Goal: Entertainment & Leisure: Consume media (video, audio)

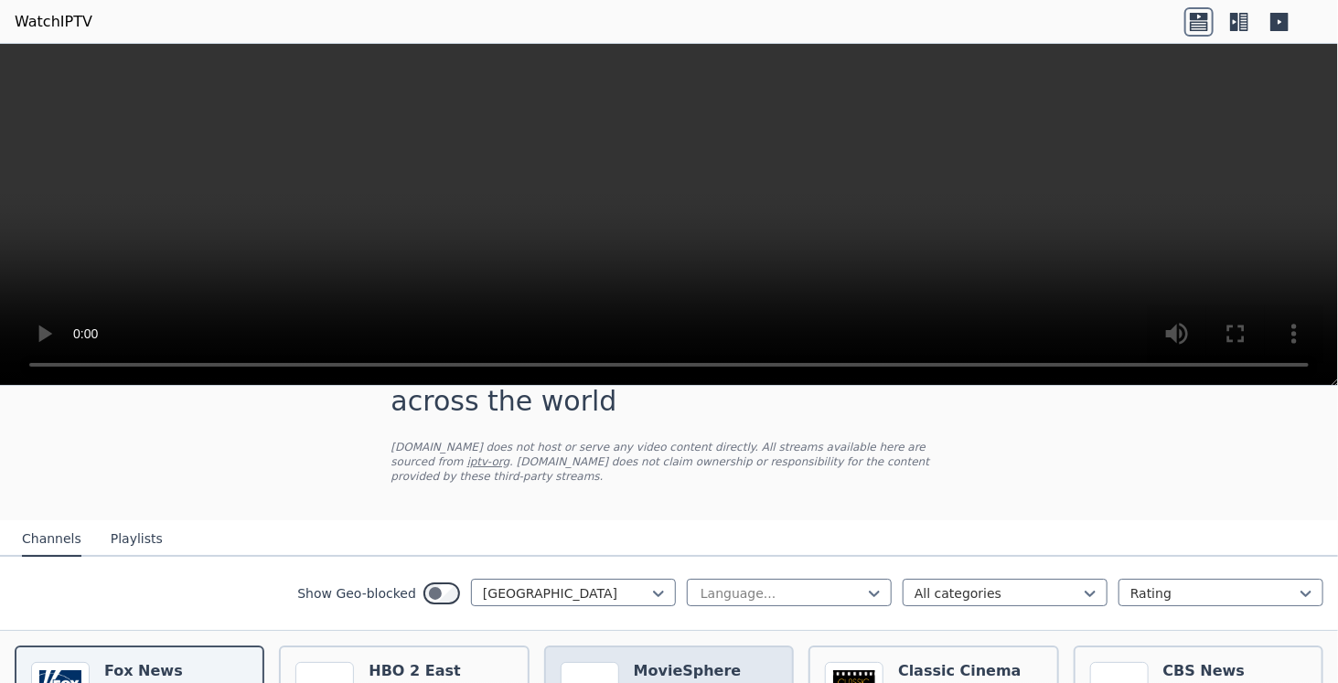
scroll to position [91, 0]
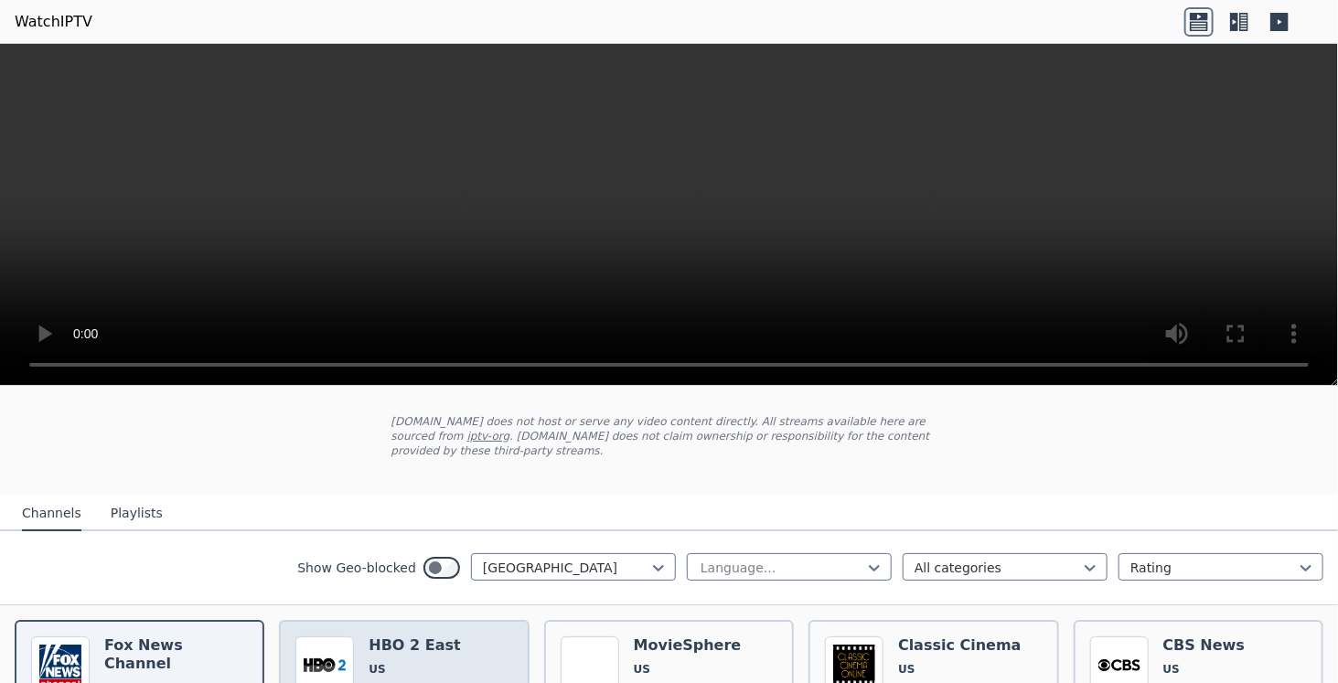
click at [411, 637] on h6 "HBO 2 East" at bounding box center [413, 645] width 91 height 18
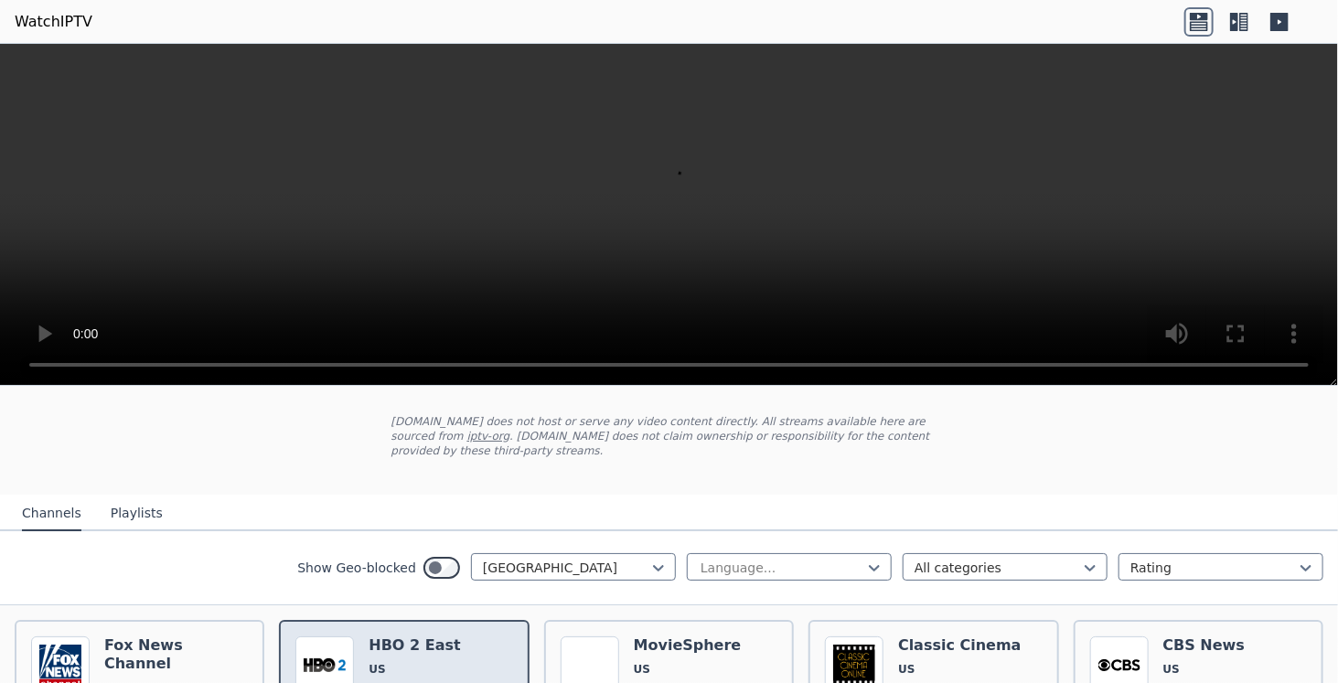
scroll to position [183, 0]
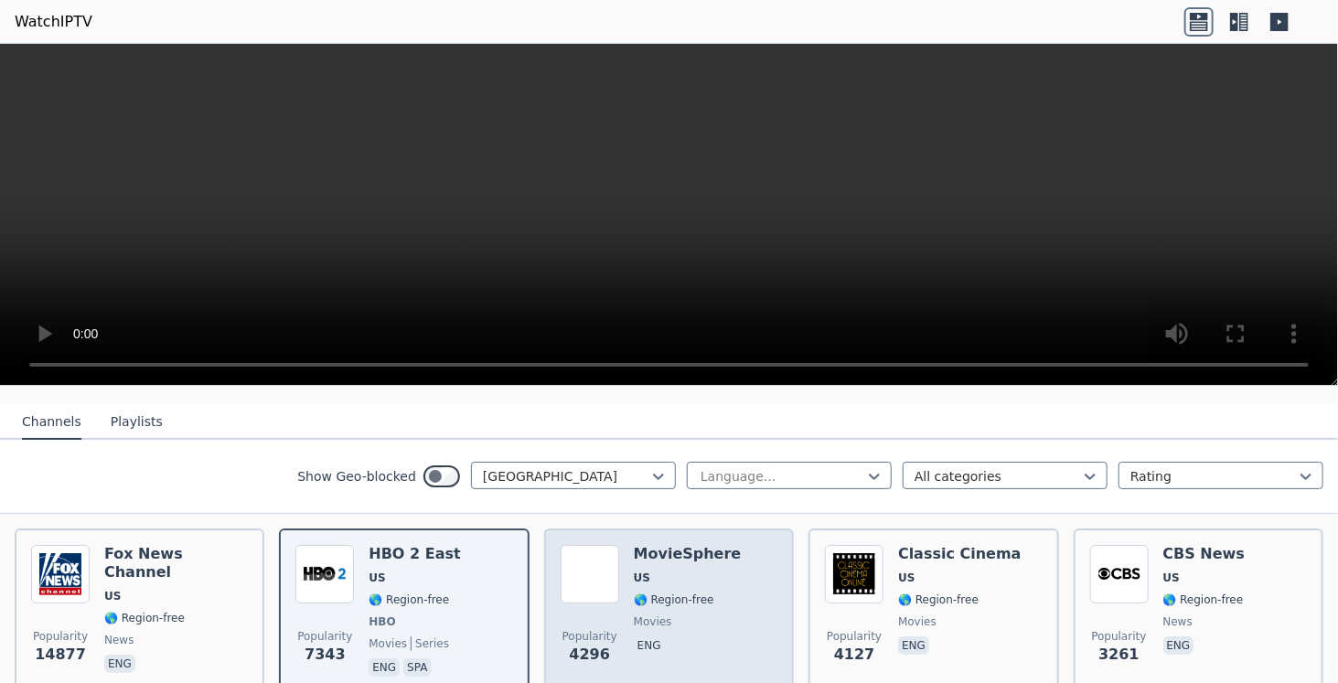
click at [677, 592] on span "🌎 Region-free" at bounding box center [674, 599] width 80 height 15
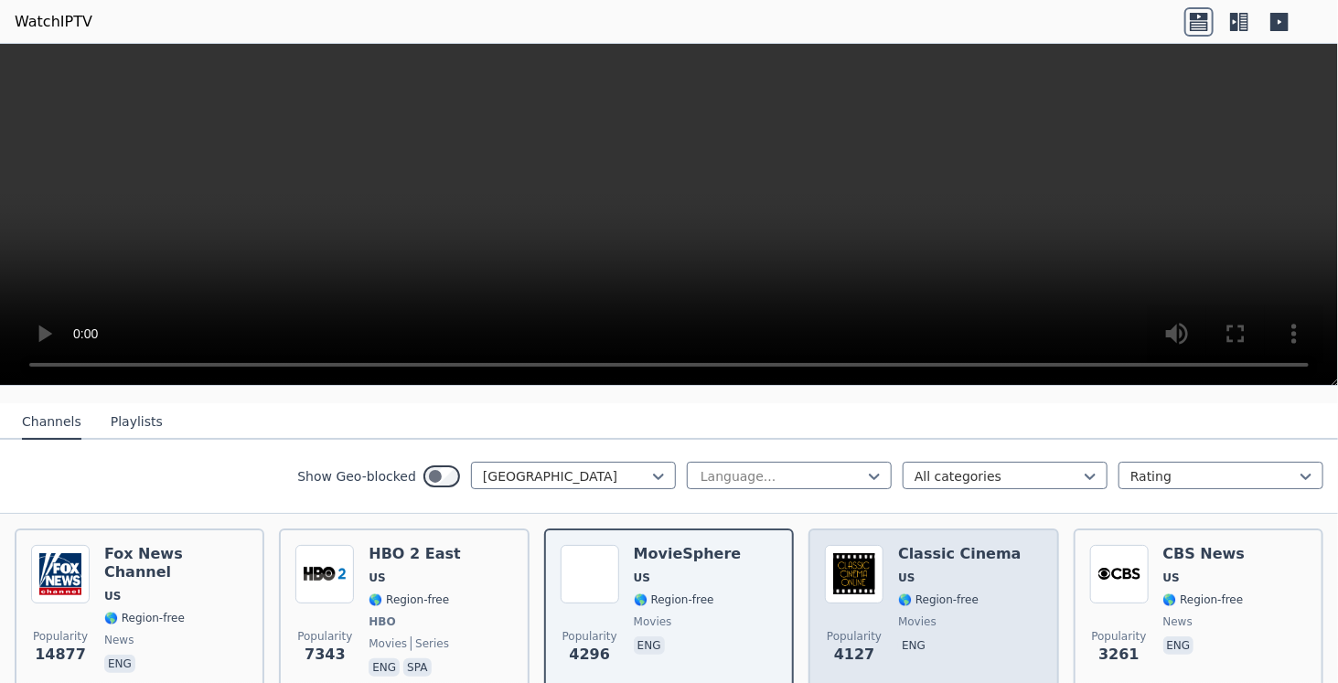
click at [938, 592] on span "🌎 Region-free" at bounding box center [938, 599] width 80 height 15
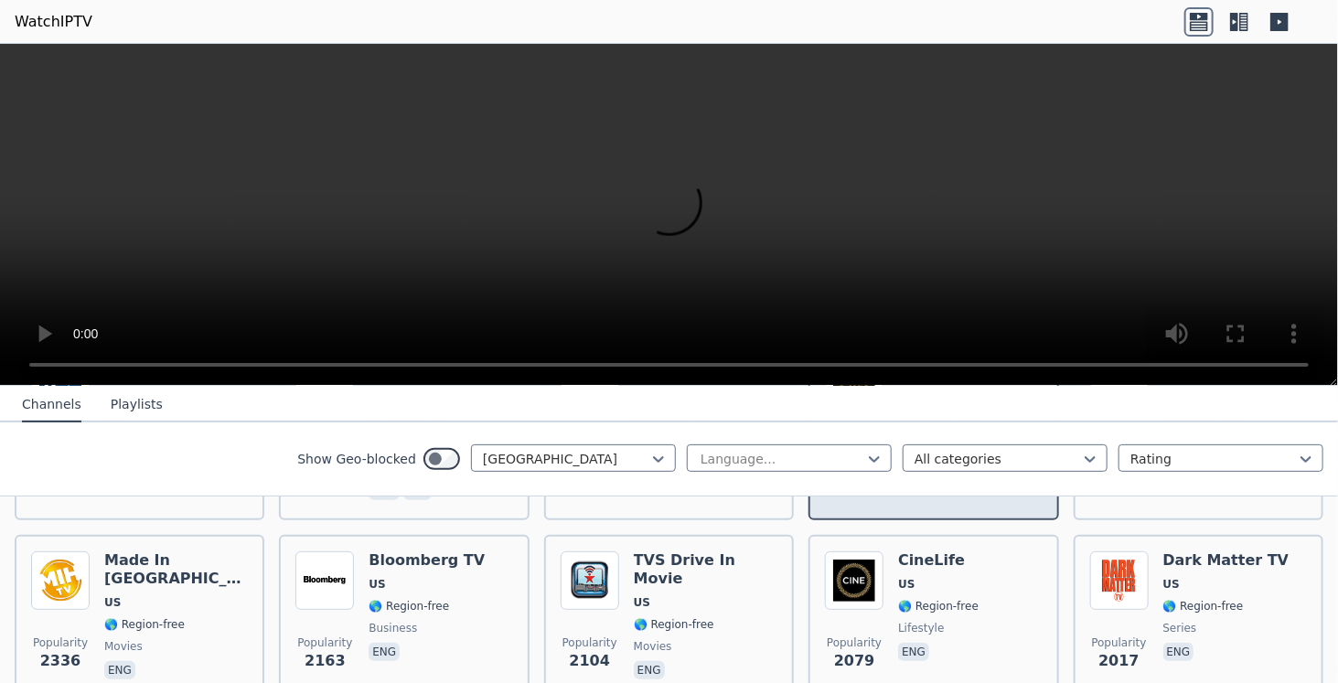
scroll to position [366, 0]
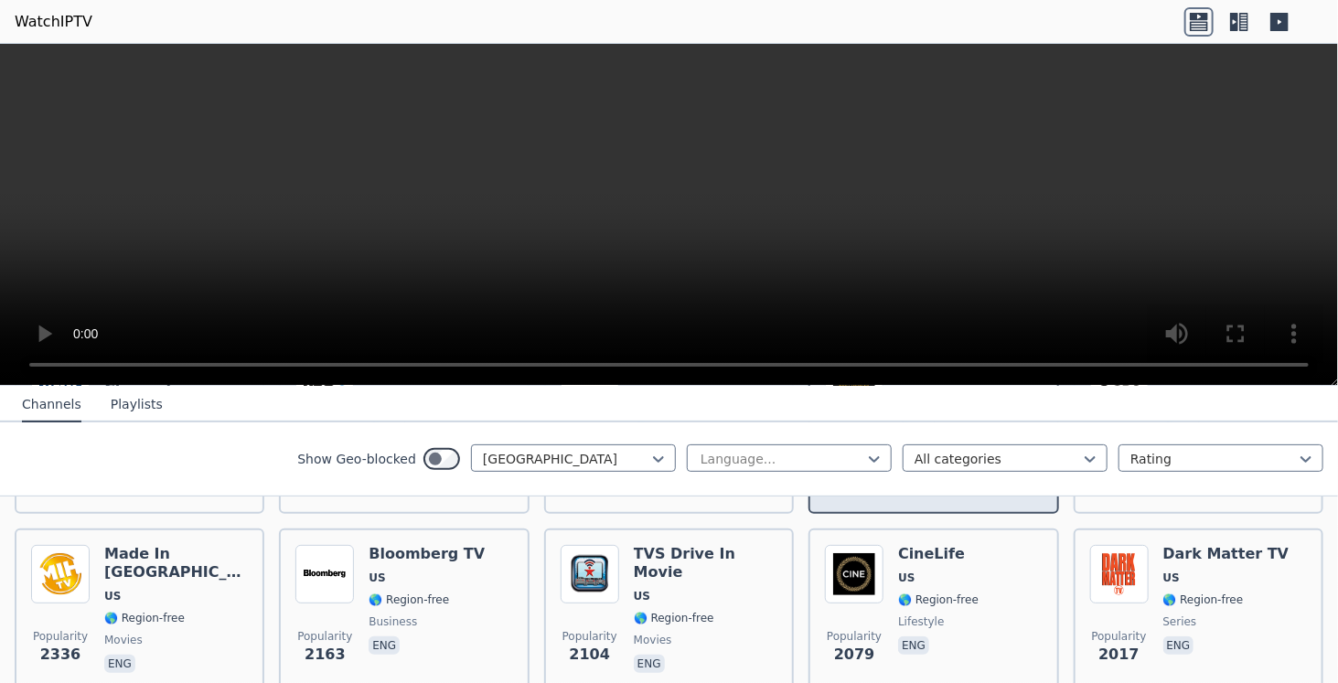
click at [938, 592] on span "🌎 Region-free" at bounding box center [938, 599] width 80 height 15
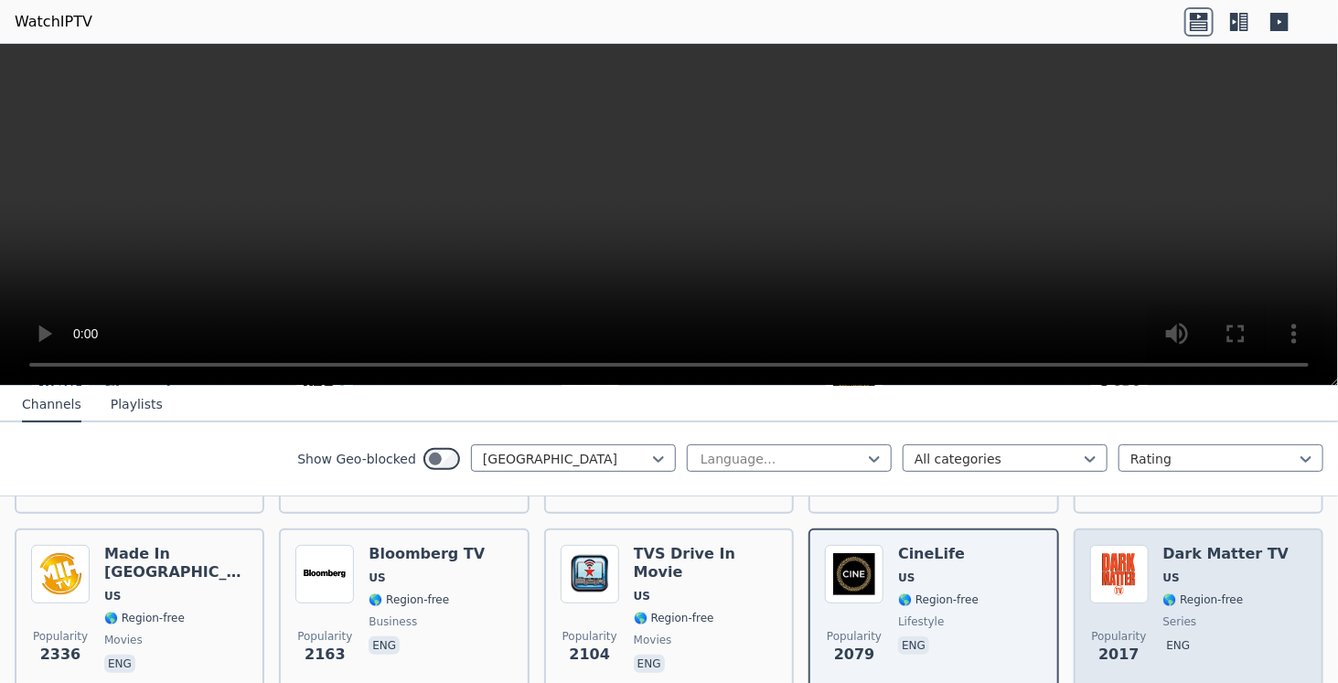
click at [1185, 592] on span "🌎 Region-free" at bounding box center [1203, 599] width 80 height 15
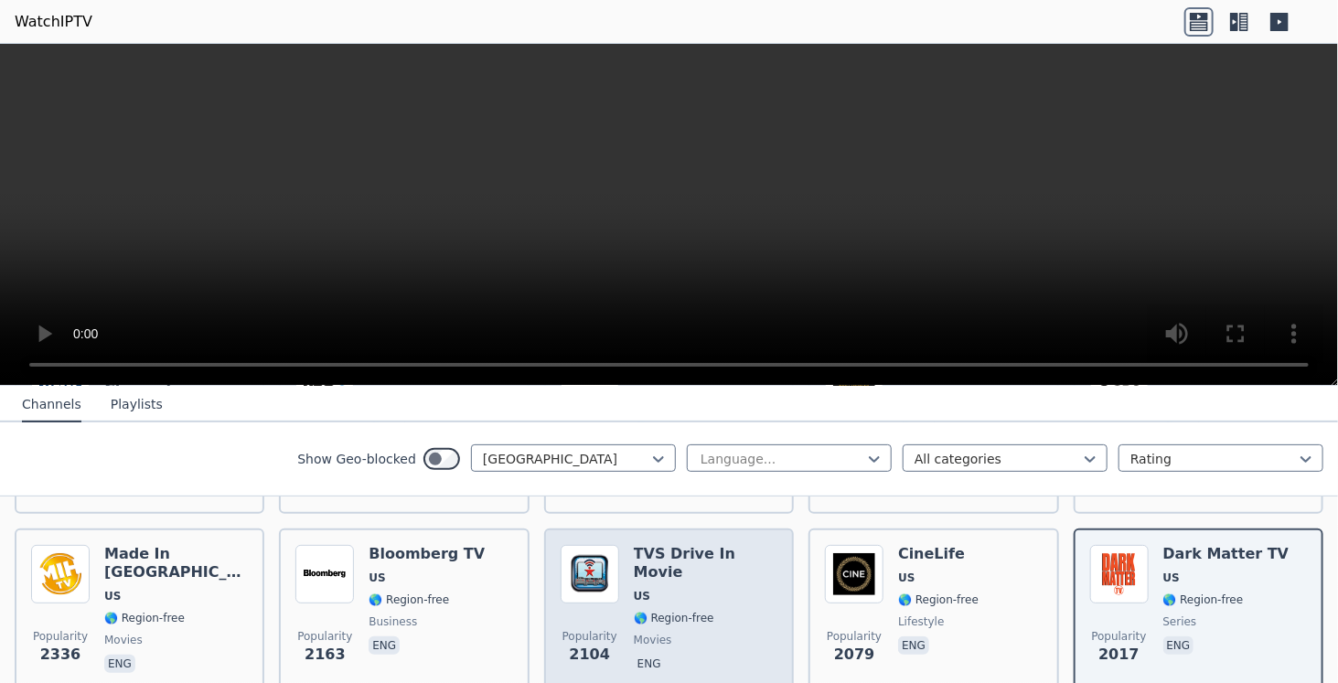
click at [707, 633] on span "movies" at bounding box center [706, 640] width 144 height 15
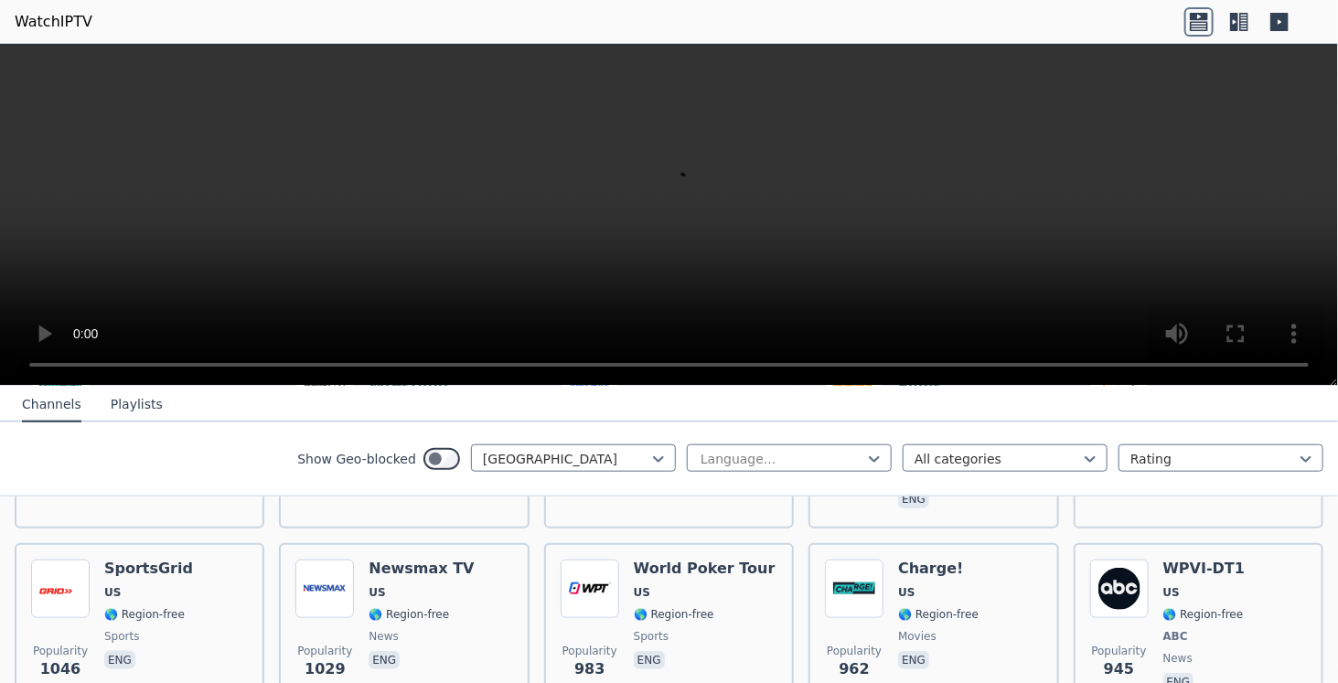
scroll to position [1006, 0]
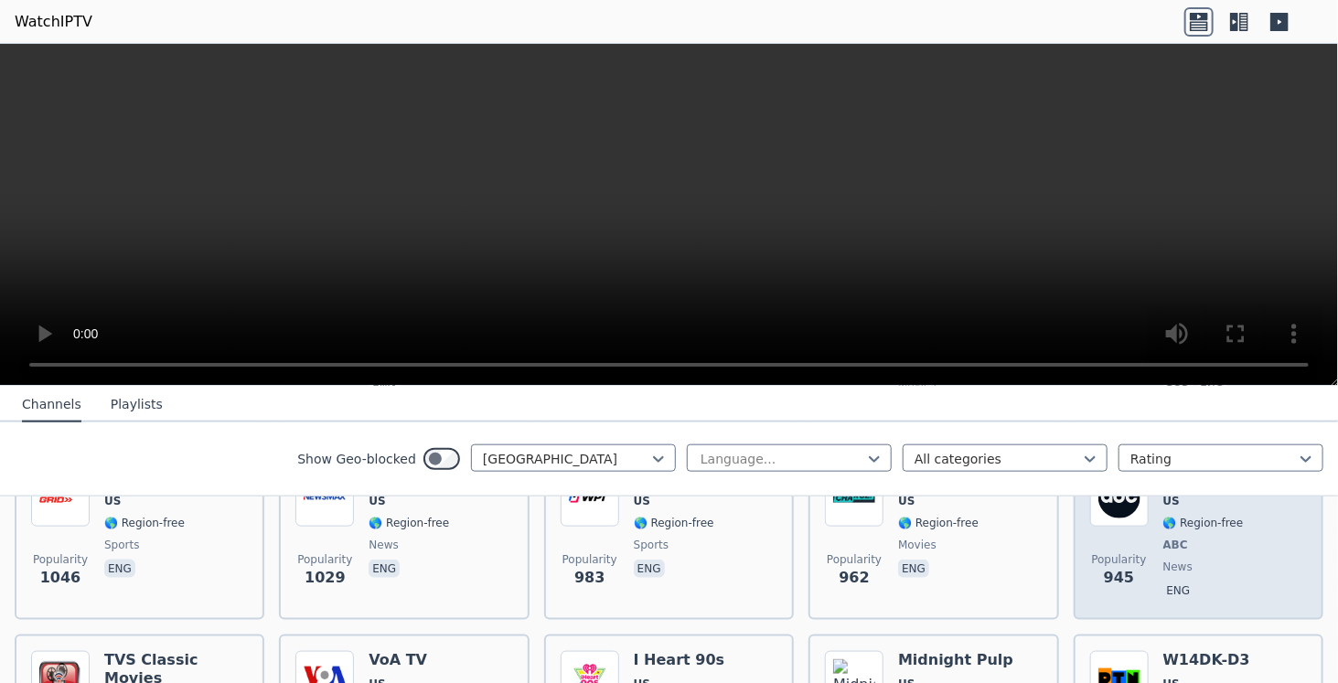
click at [1195, 538] on span "ABC" at bounding box center [1204, 545] width 82 height 15
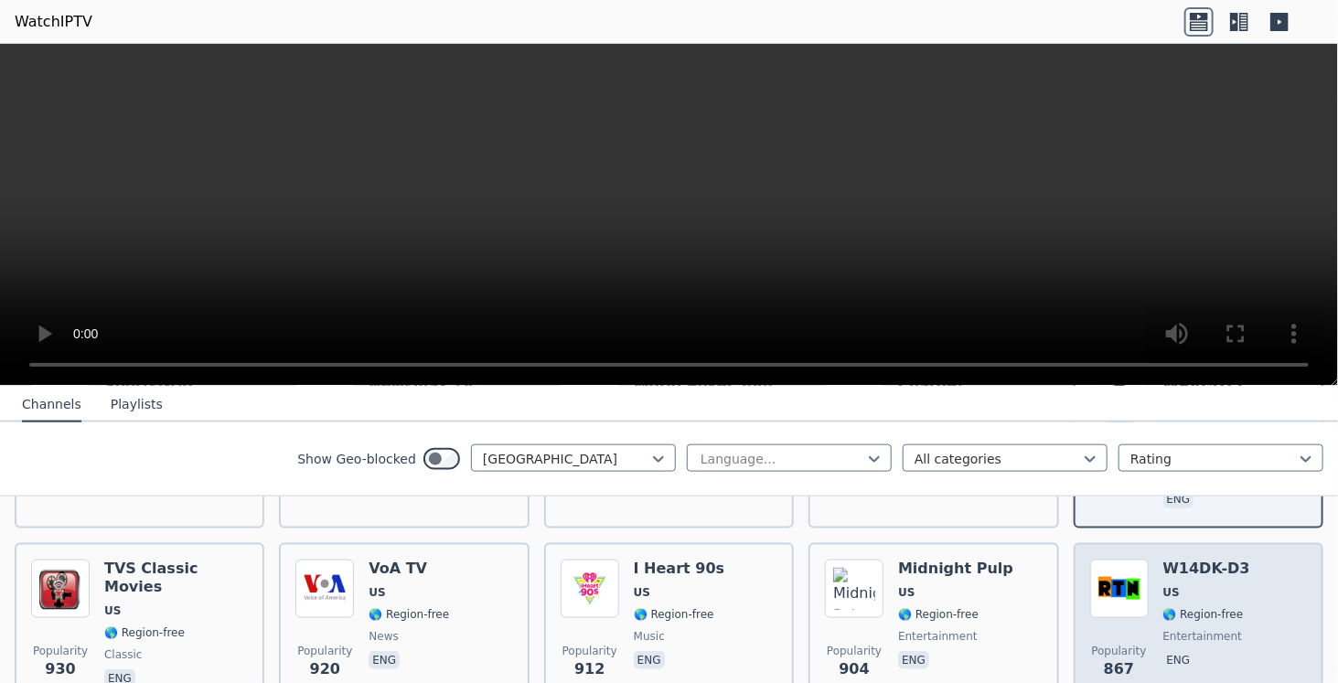
click at [1190, 585] on span "US" at bounding box center [1206, 592] width 87 height 15
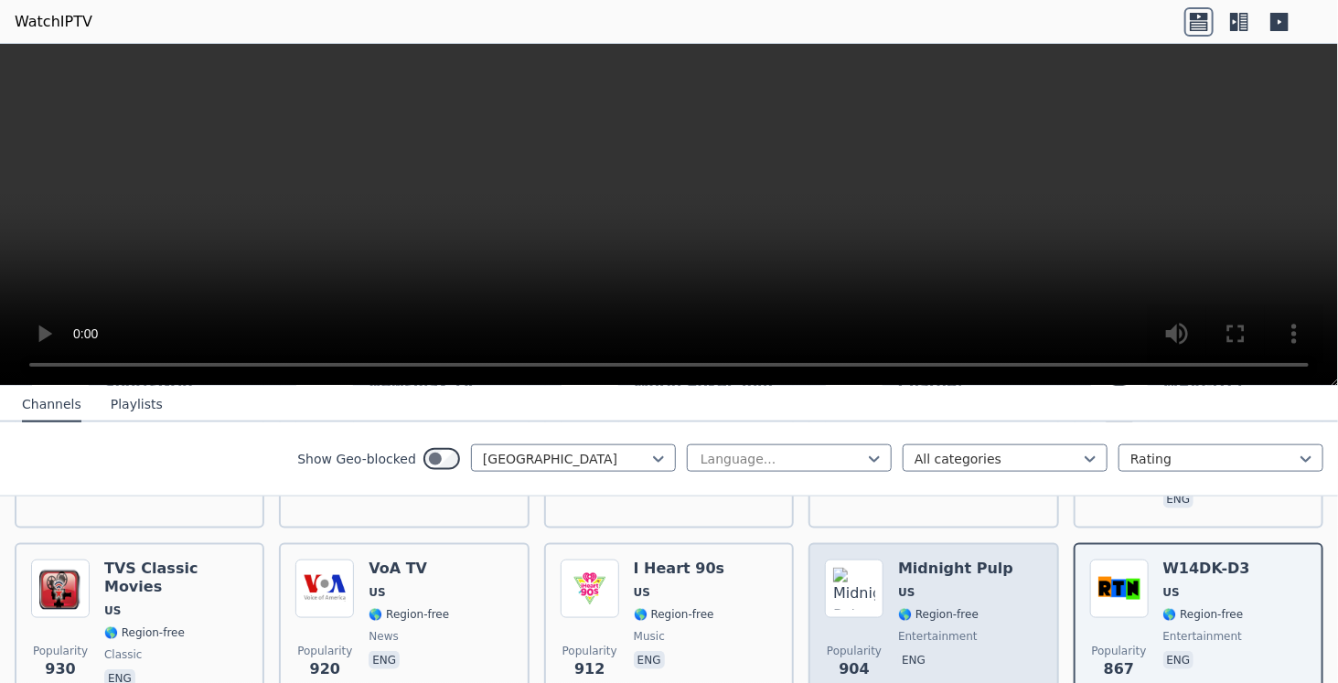
click at [963, 606] on div "Midnight Pulp US 🌎 Region-free entertainment eng" at bounding box center [955, 626] width 115 height 132
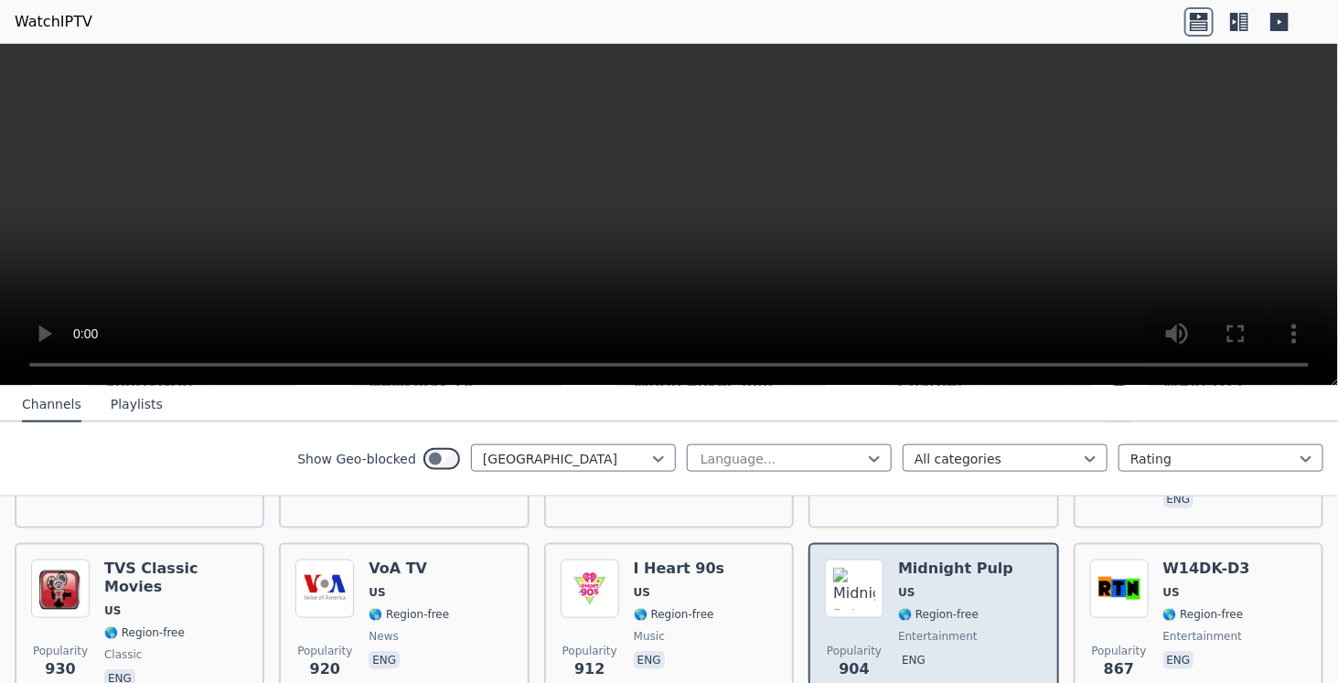
click at [961, 608] on div "Midnight Pulp US 🌎 Region-free entertainment eng" at bounding box center [955, 626] width 115 height 132
click at [960, 608] on div "Midnight Pulp US 🌎 Region-free entertainment eng" at bounding box center [955, 626] width 115 height 132
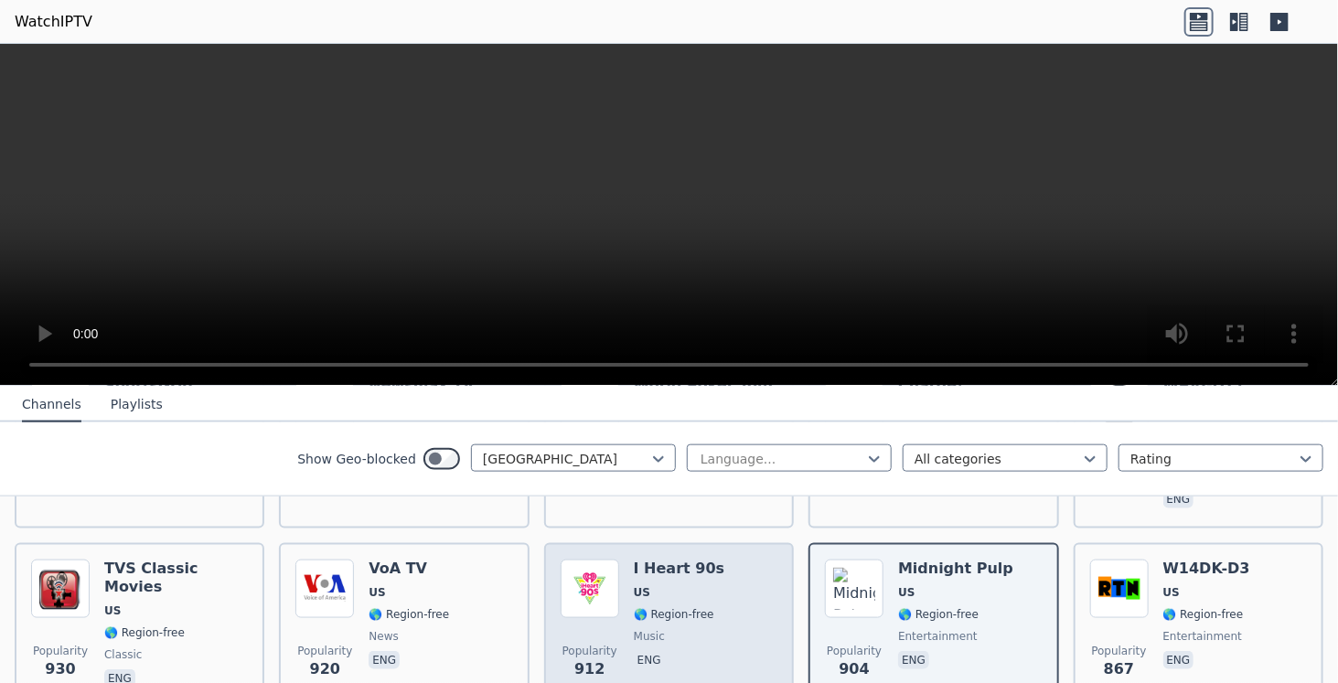
scroll to position [1189, 0]
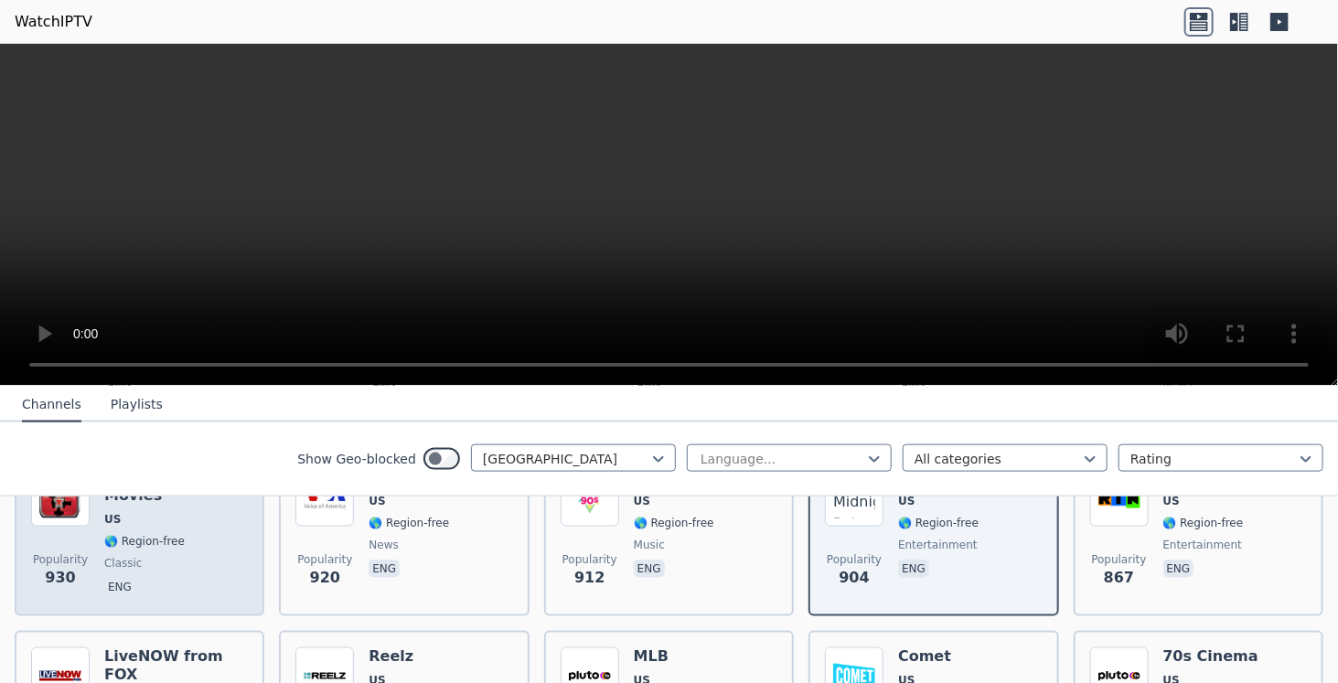
click at [193, 578] on span "eng" at bounding box center [176, 589] width 144 height 22
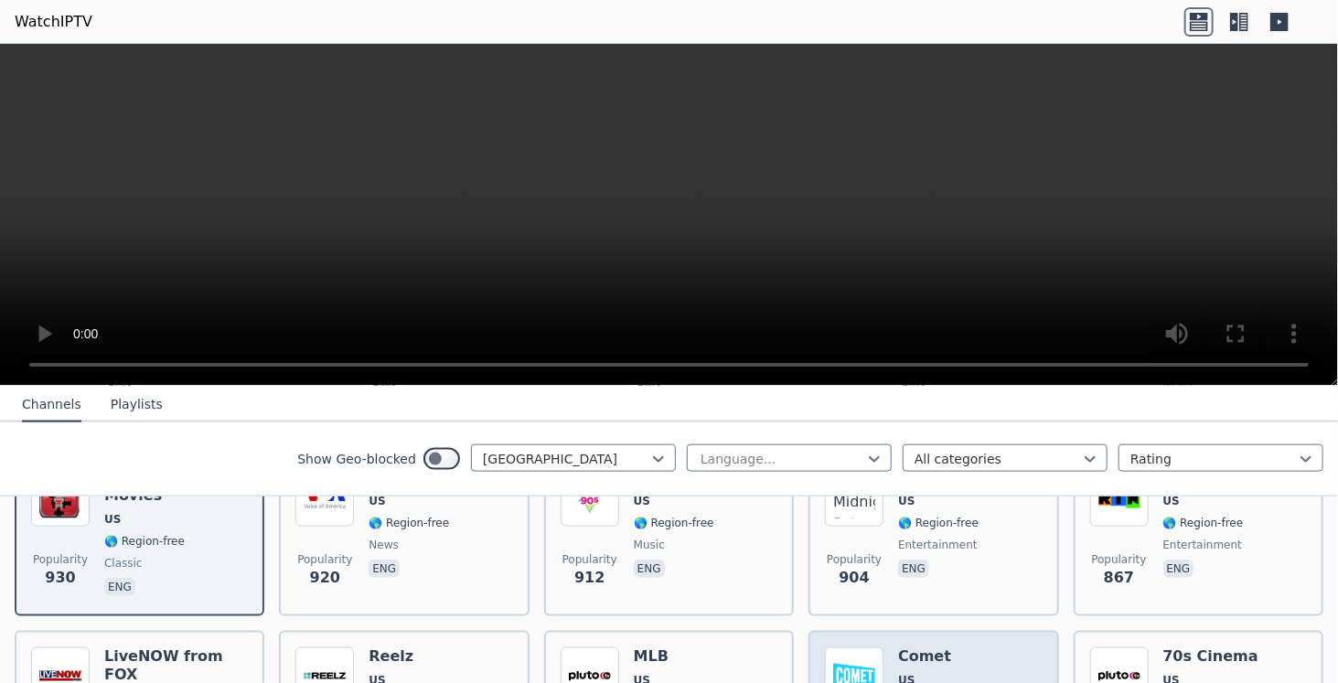
click at [923, 673] on span "US" at bounding box center [938, 680] width 80 height 15
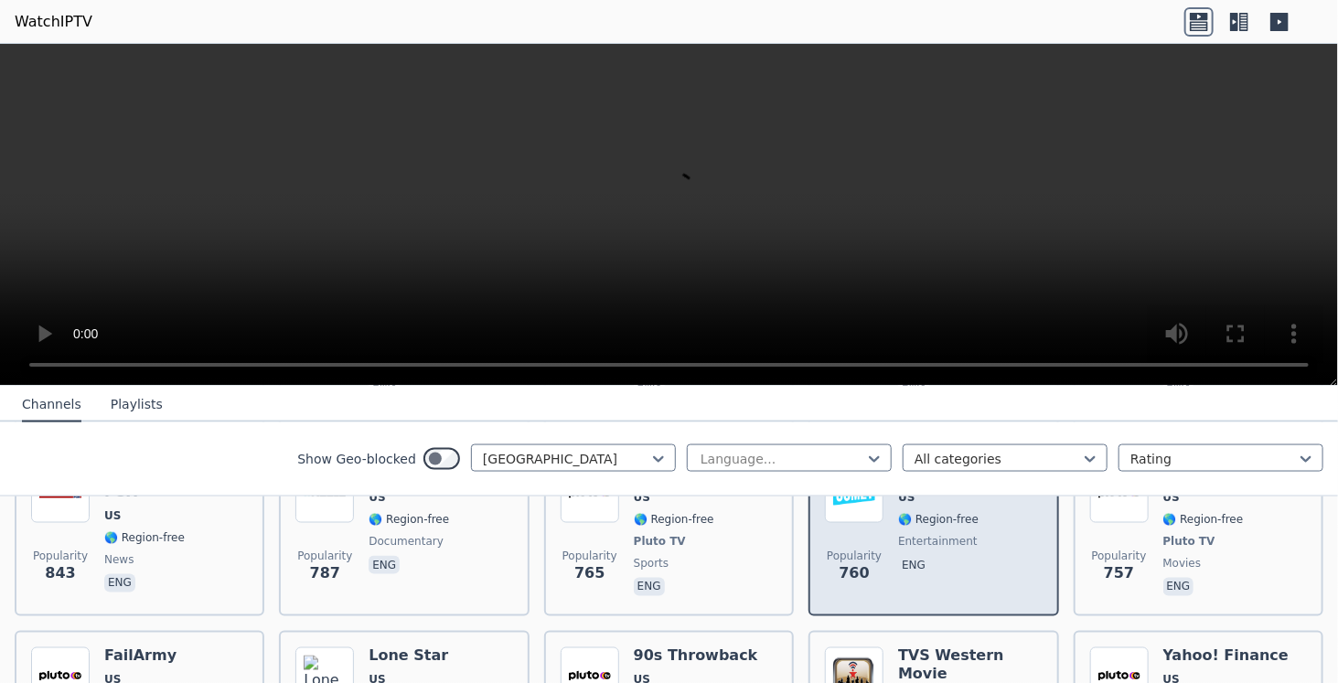
scroll to position [1463, 0]
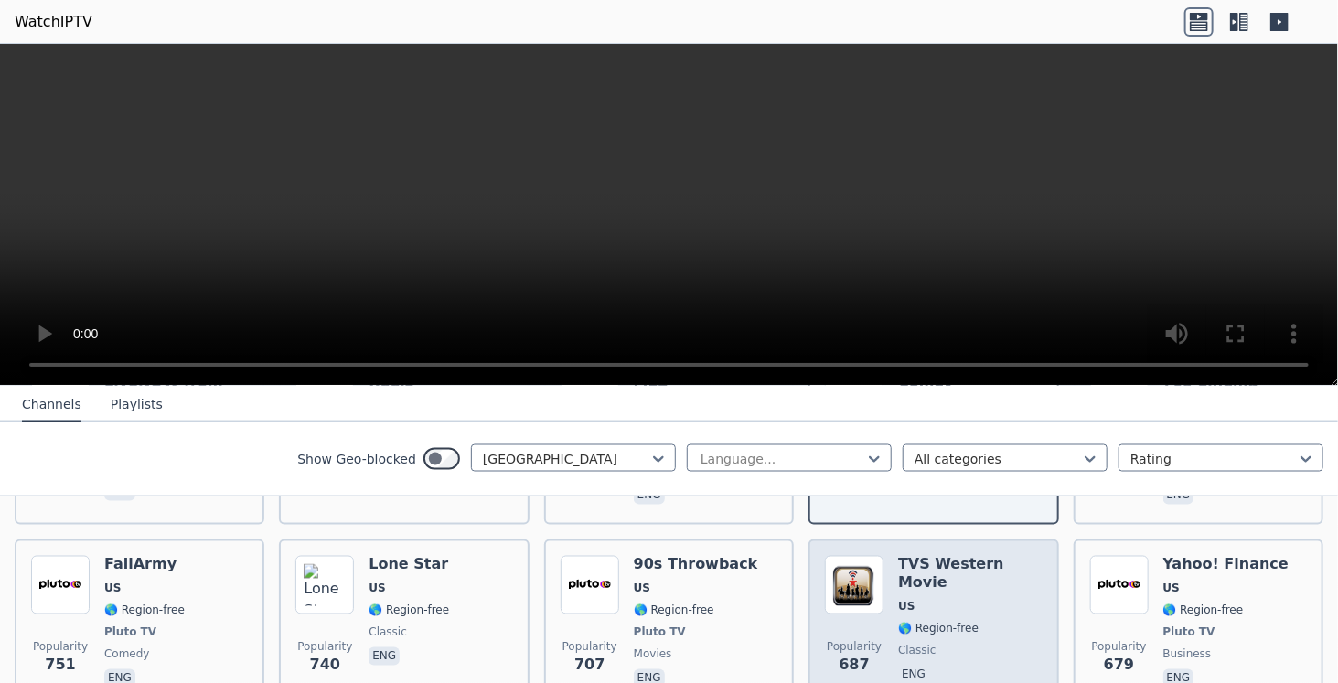
click at [947, 644] on span "classic" at bounding box center [970, 651] width 144 height 15
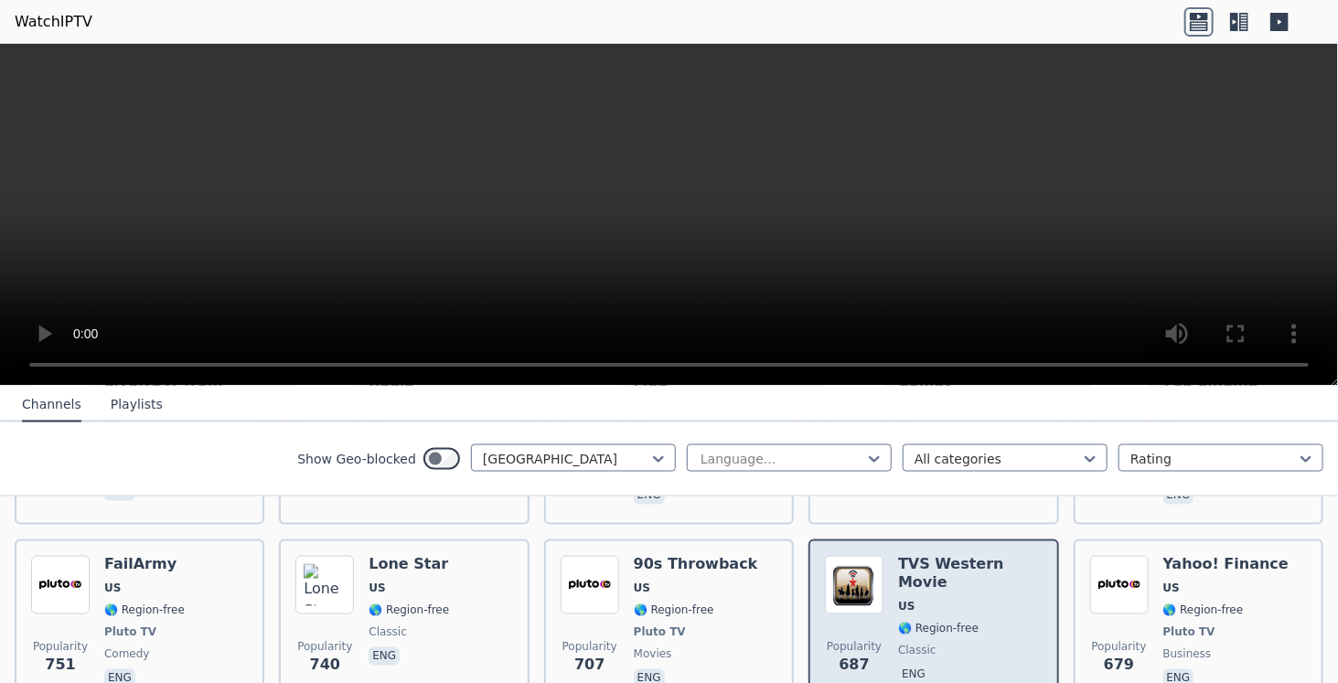
click at [946, 602] on div "TVS Western Movie US 🌎 Region-free classic eng" at bounding box center [970, 623] width 144 height 135
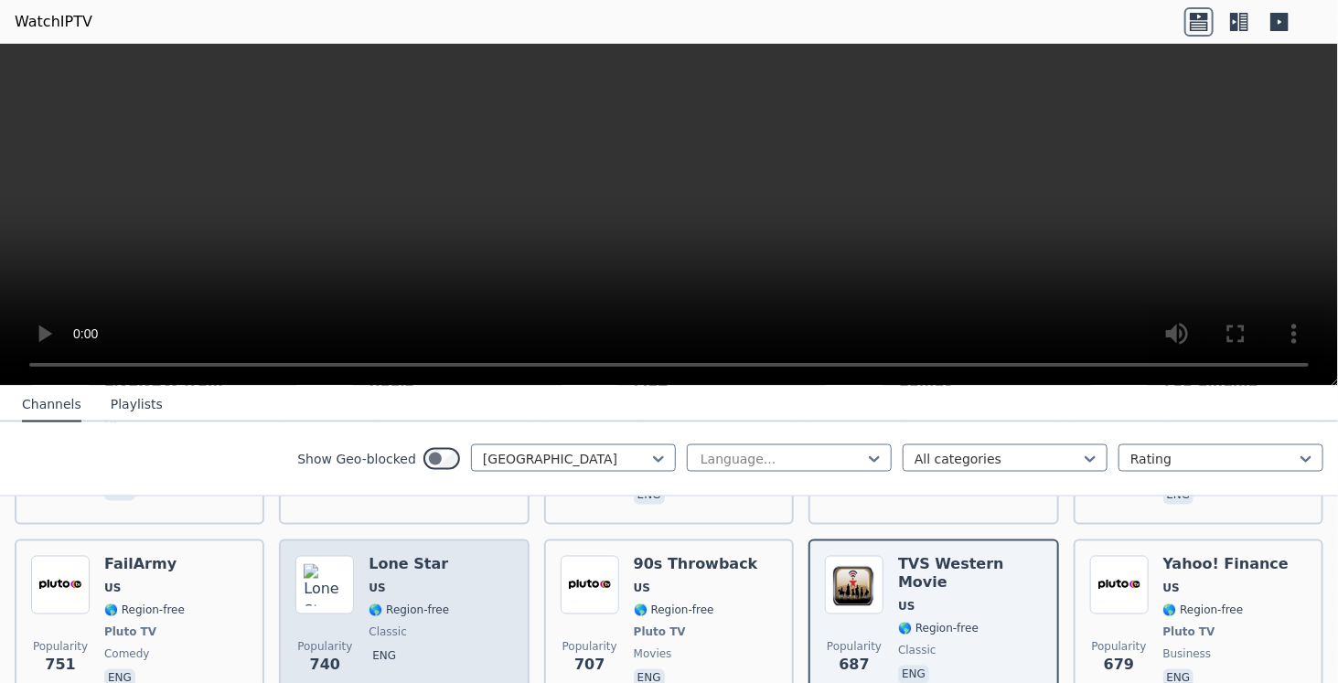
click at [484, 584] on div "Popularity 740 Lone Star US 🌎 Region-free classic eng" at bounding box center [403, 623] width 217 height 135
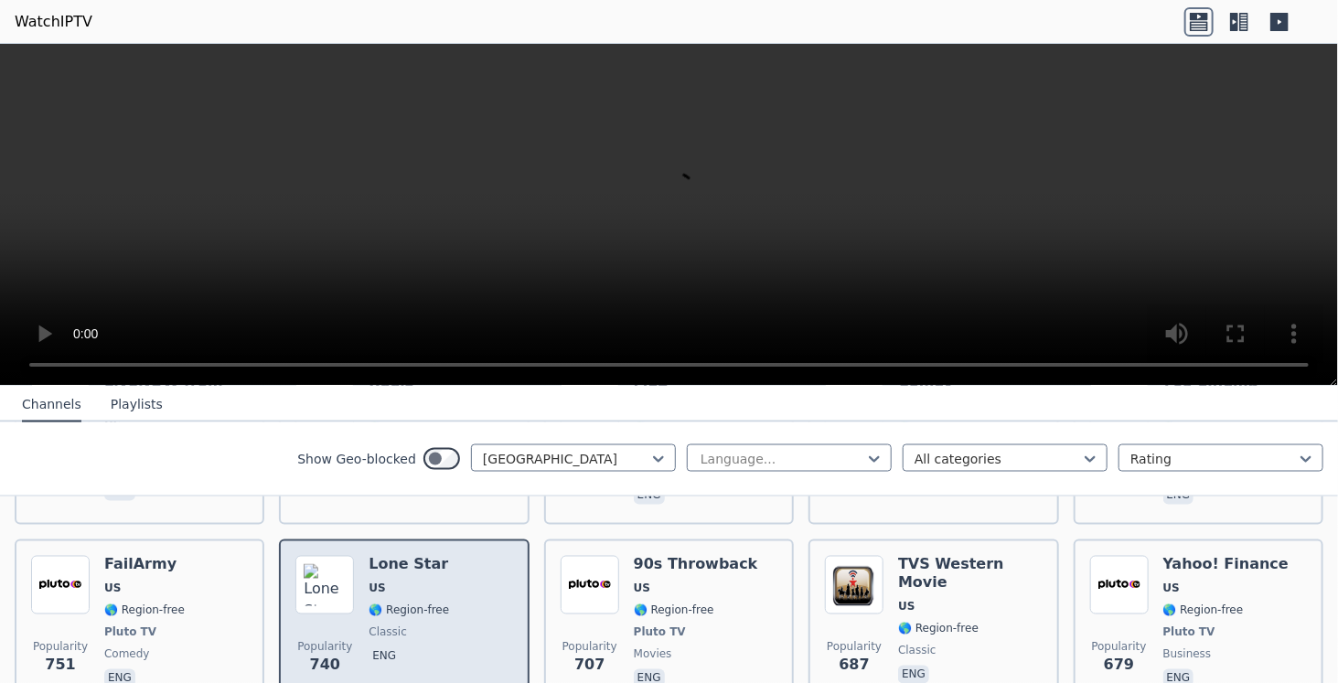
click at [485, 584] on div "Popularity 740 Lone Star US 🌎 Region-free classic eng" at bounding box center [403, 623] width 217 height 135
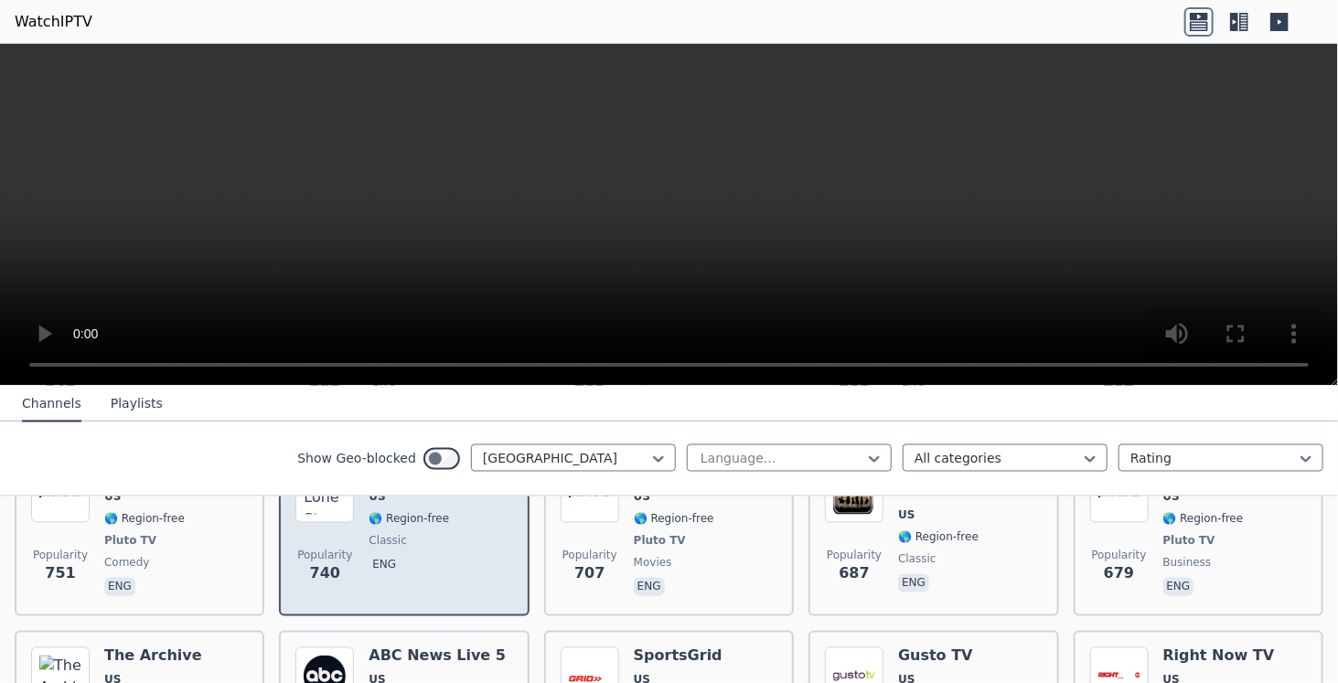
scroll to position [1646, 0]
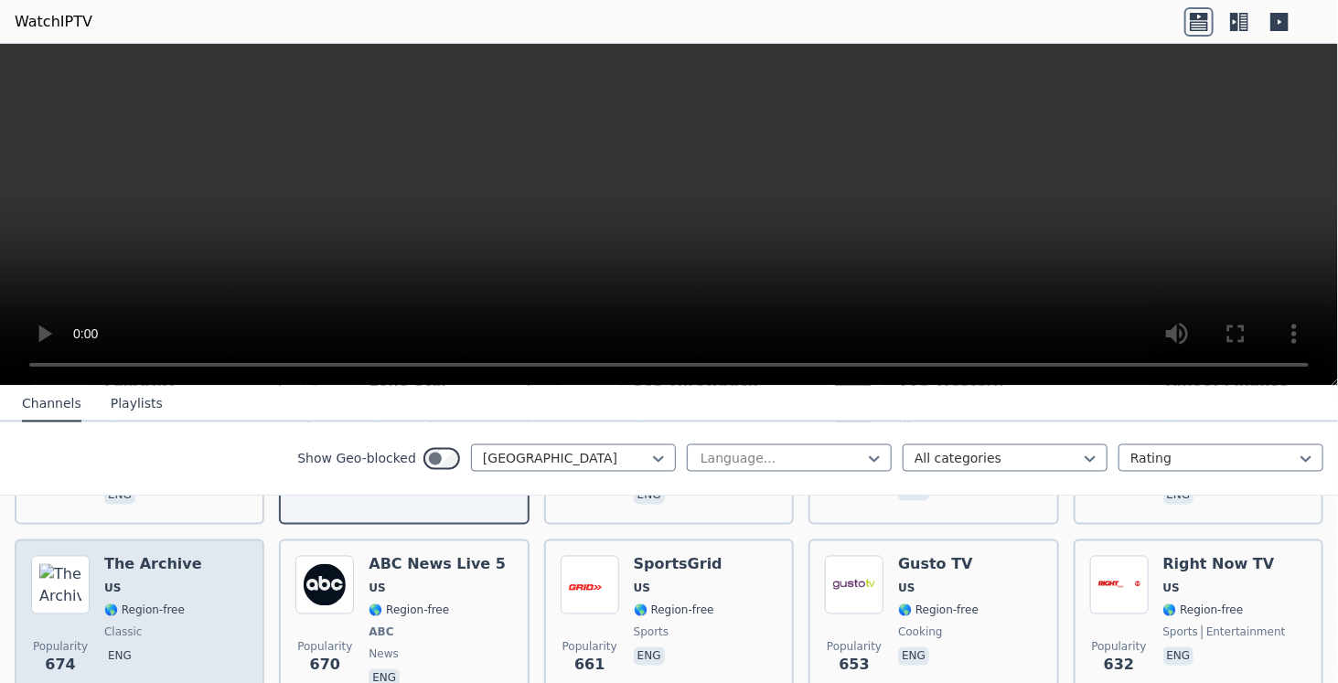
click at [221, 575] on div "Popularity 674 The Archive US 🌎 Region-free classic eng" at bounding box center [139, 623] width 217 height 135
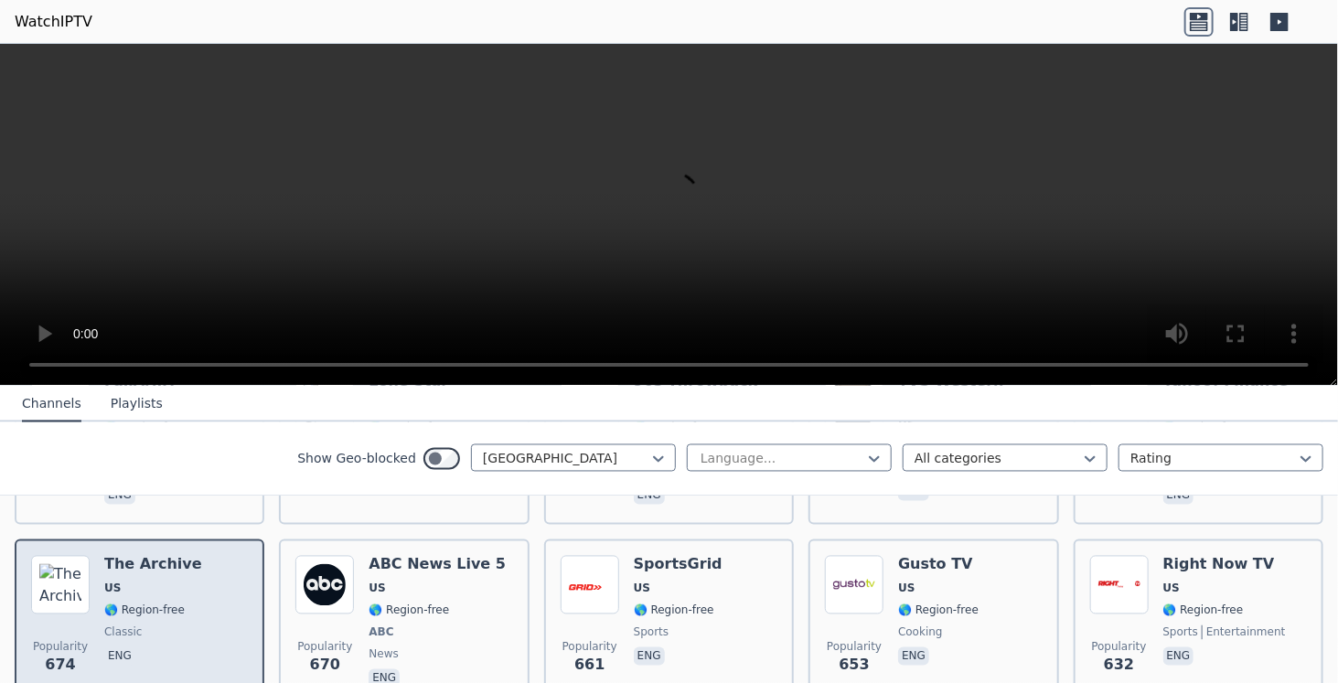
click at [220, 575] on div "Popularity 674 The Archive US 🌎 Region-free classic eng" at bounding box center [139, 623] width 217 height 135
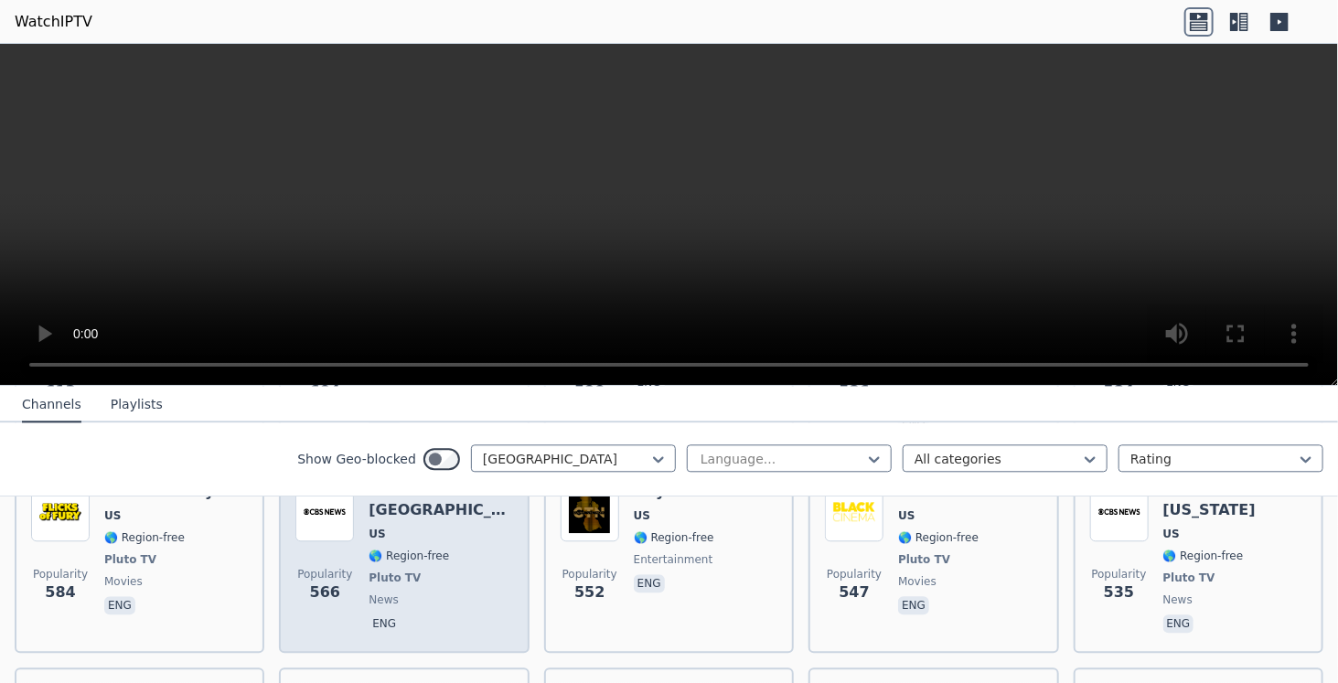
scroll to position [2194, 0]
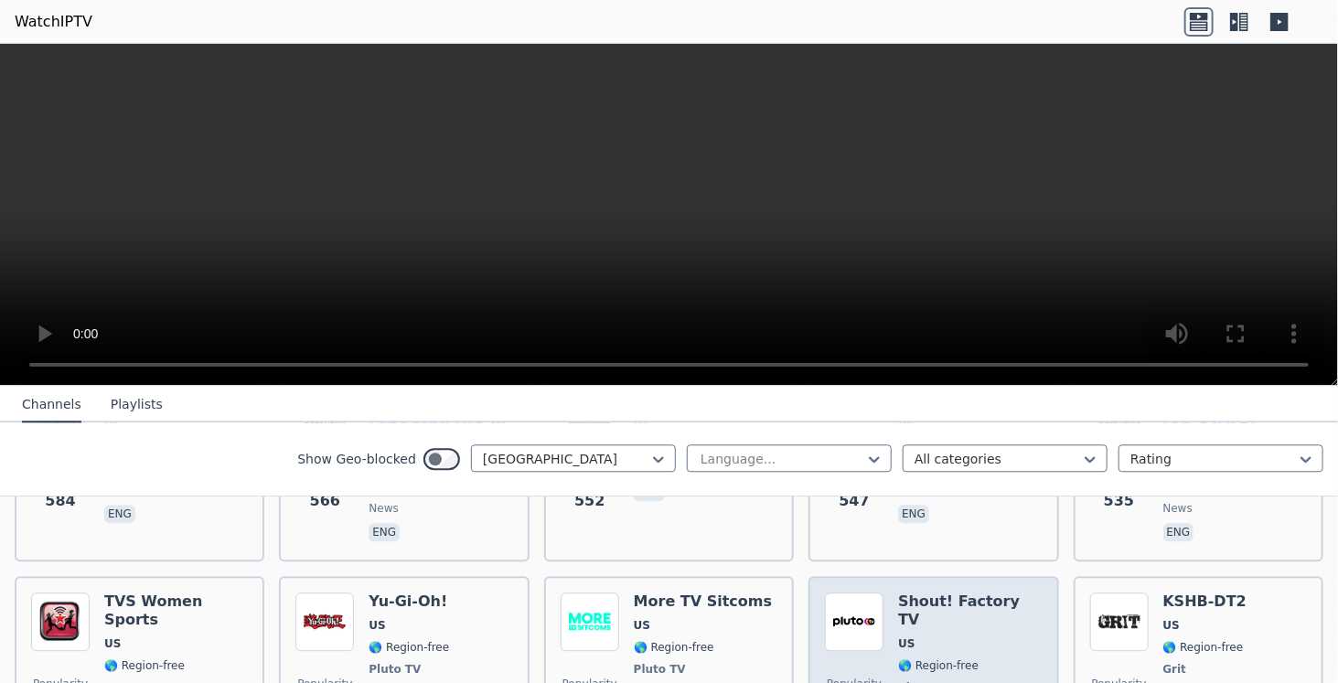
click at [882, 593] on div "Popularity 519 Shout! Factory TV US 🌎 Region-free Pluto TV general eng" at bounding box center [933, 669] width 217 height 154
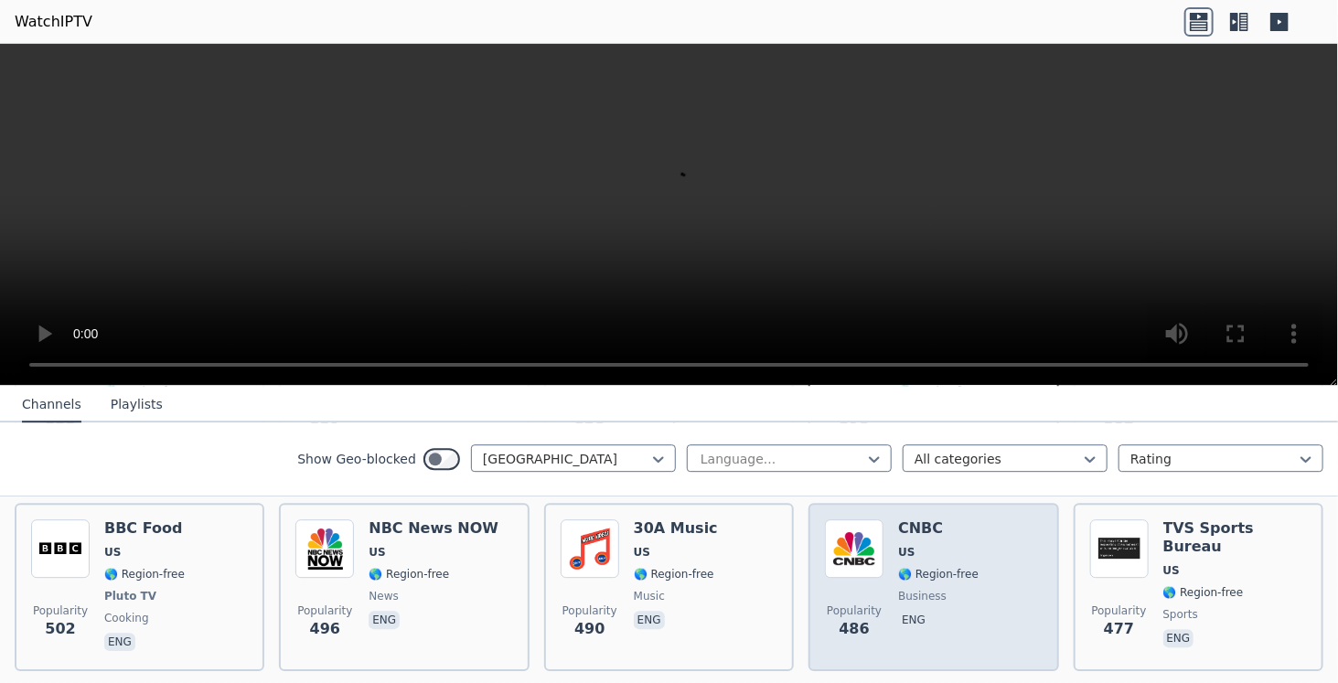
scroll to position [2560, 0]
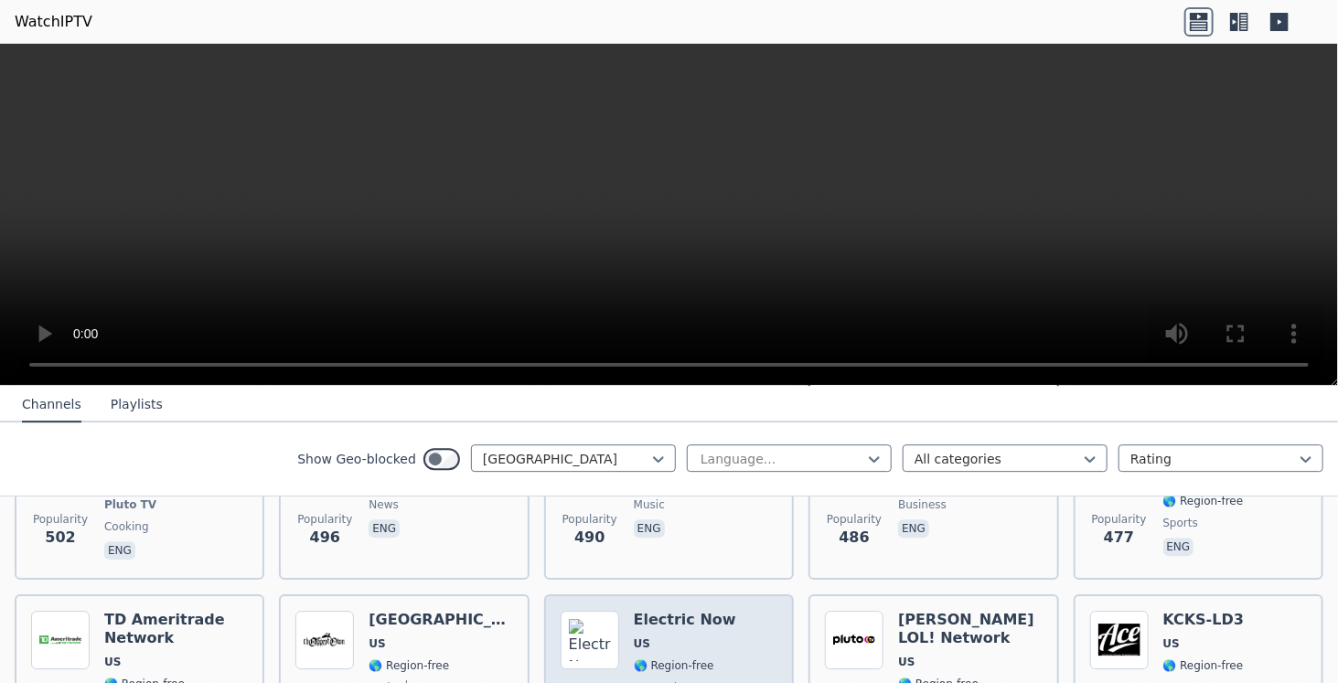
click at [682, 611] on div "Electric Now US 🌎 Region-free entertainment eng" at bounding box center [685, 688] width 102 height 154
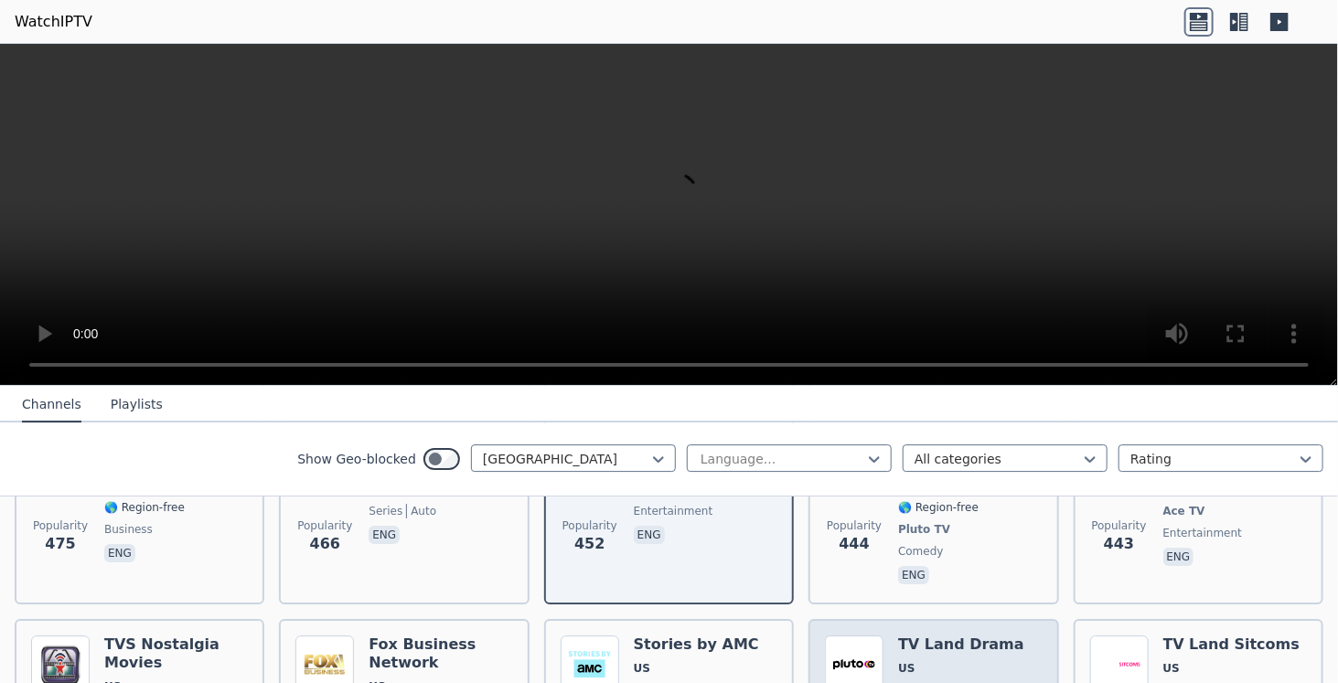
scroll to position [2743, 0]
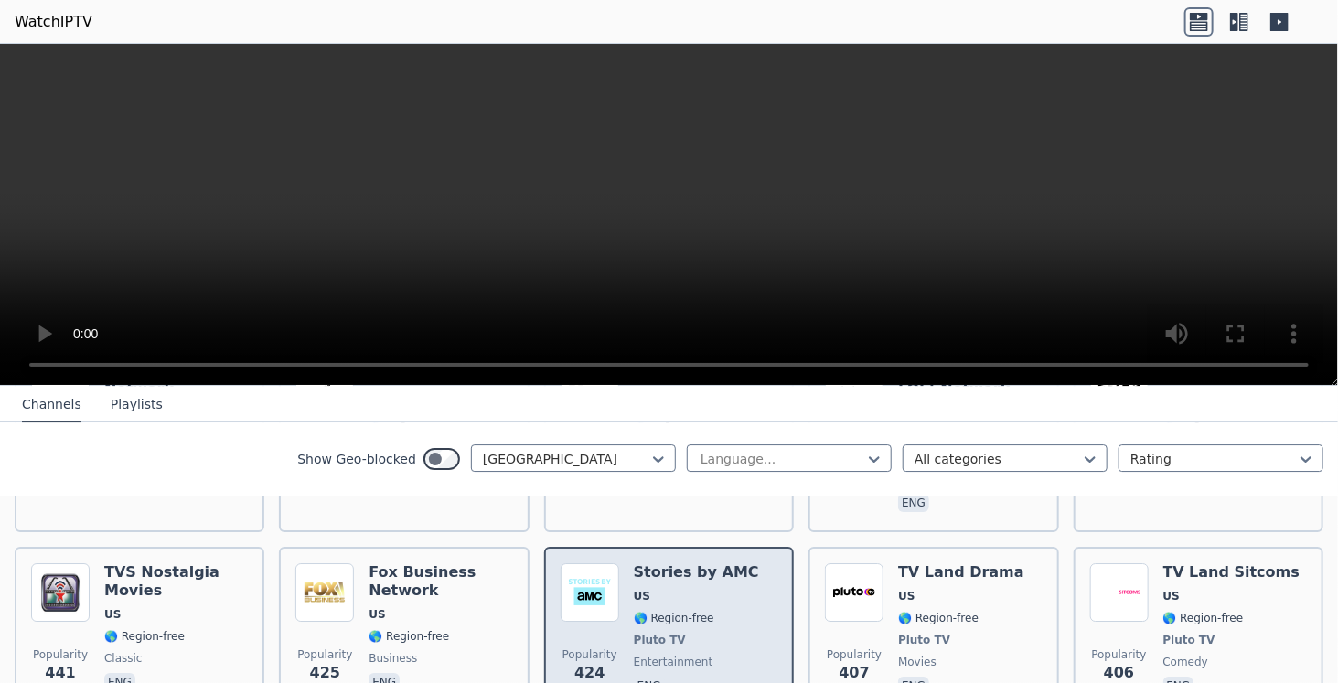
scroll to position [2834, 0]
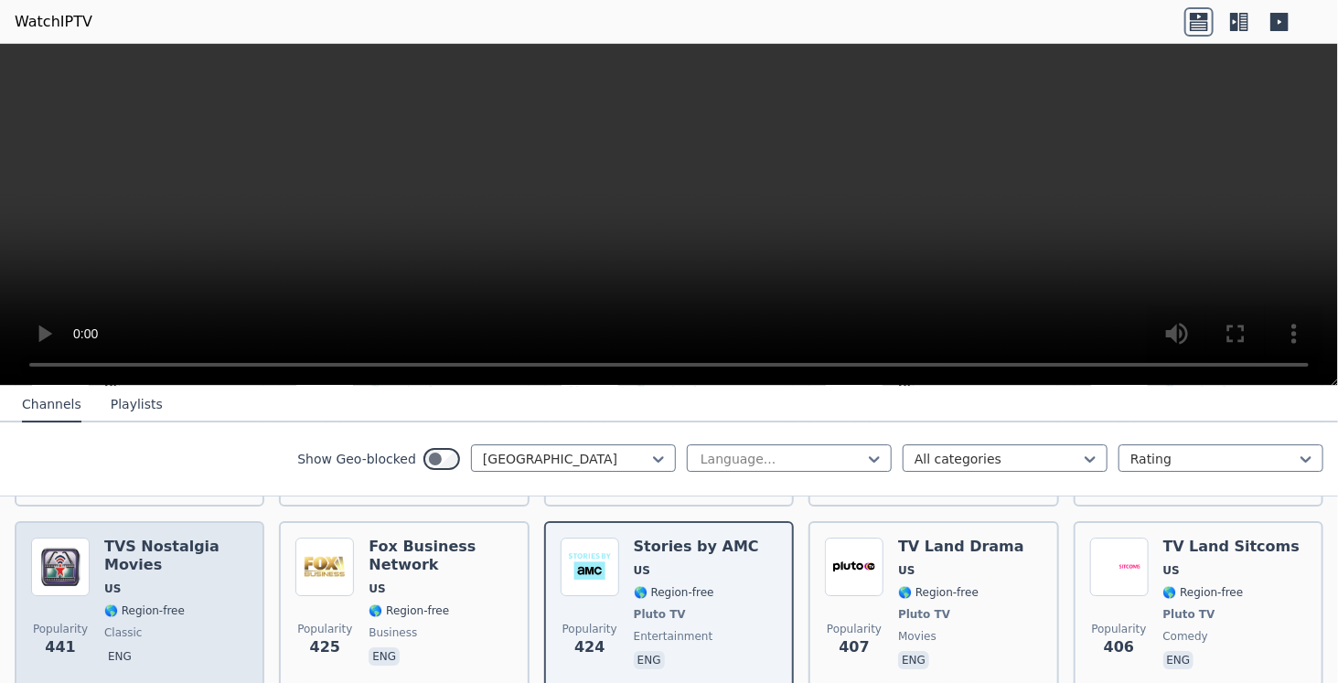
click at [210, 625] on span "classic" at bounding box center [176, 632] width 144 height 15
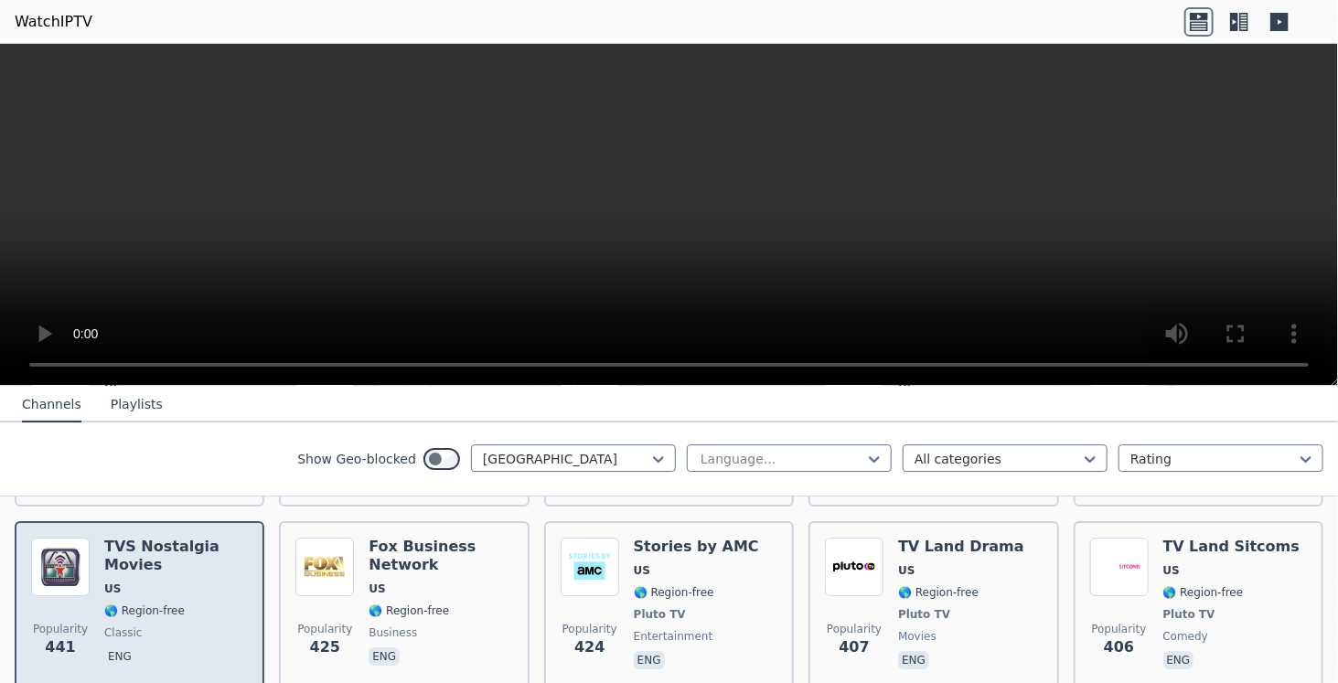
click at [210, 625] on span "classic" at bounding box center [176, 632] width 144 height 15
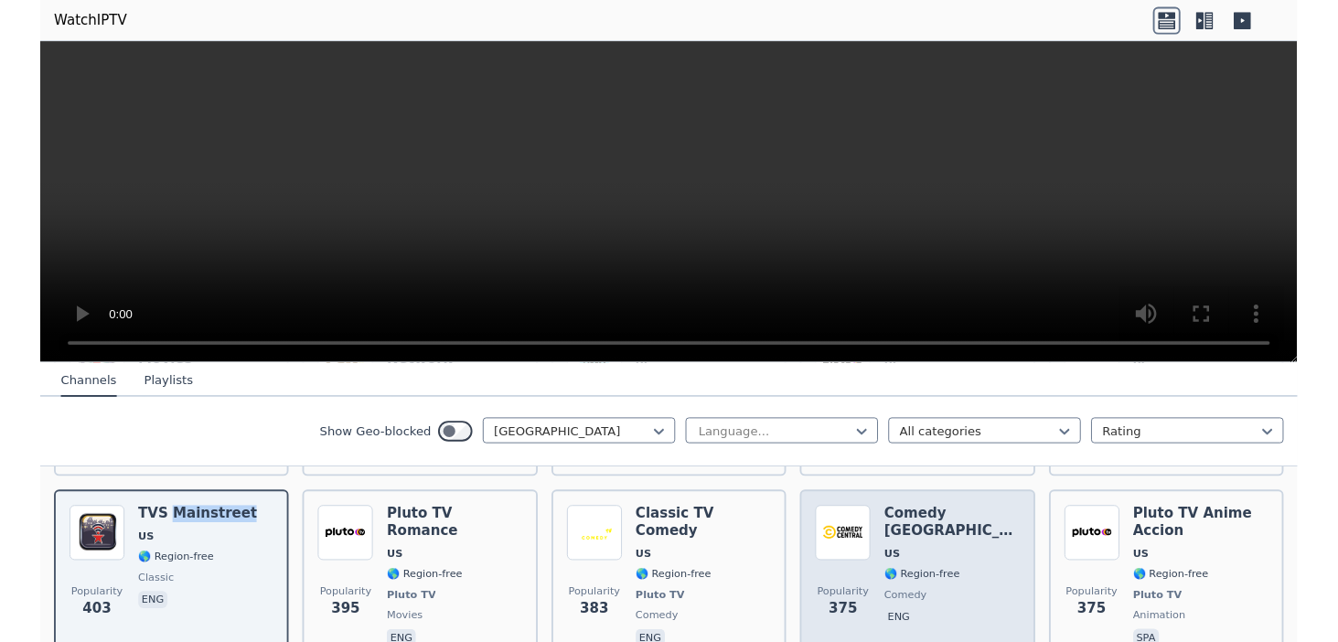
scroll to position [3108, 0]
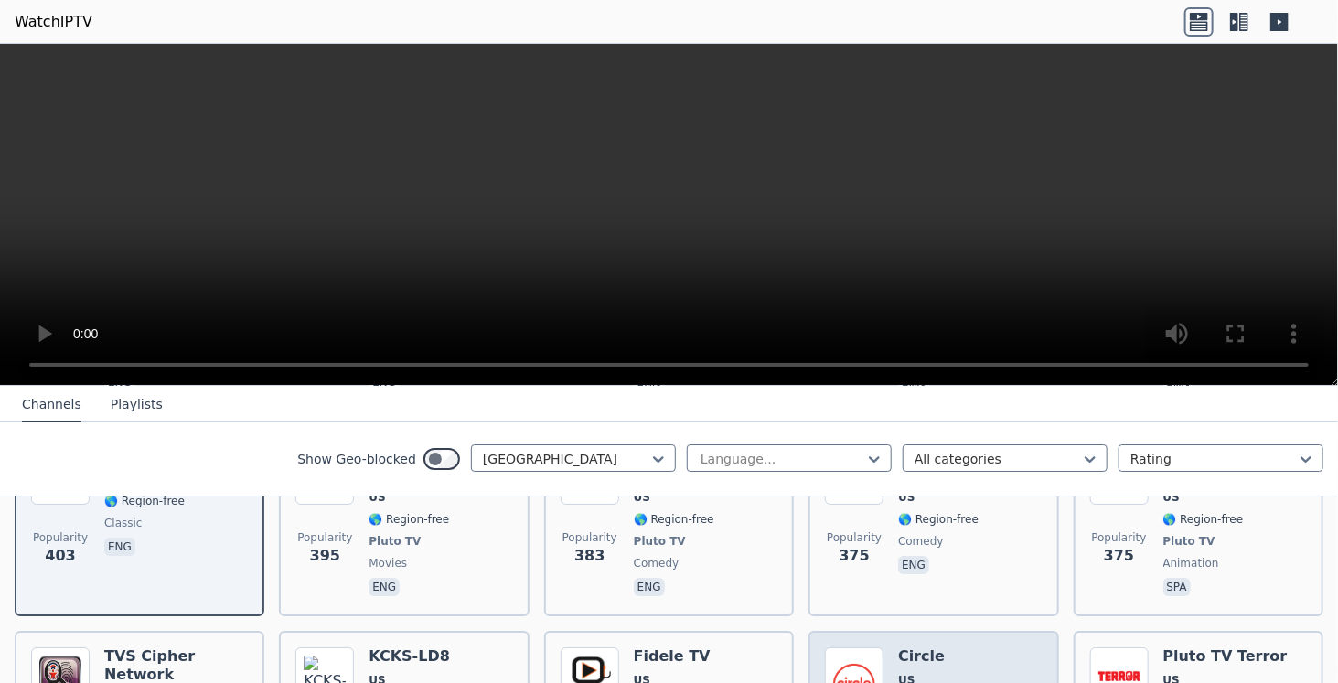
click at [912, 673] on span "US" at bounding box center [938, 680] width 80 height 15
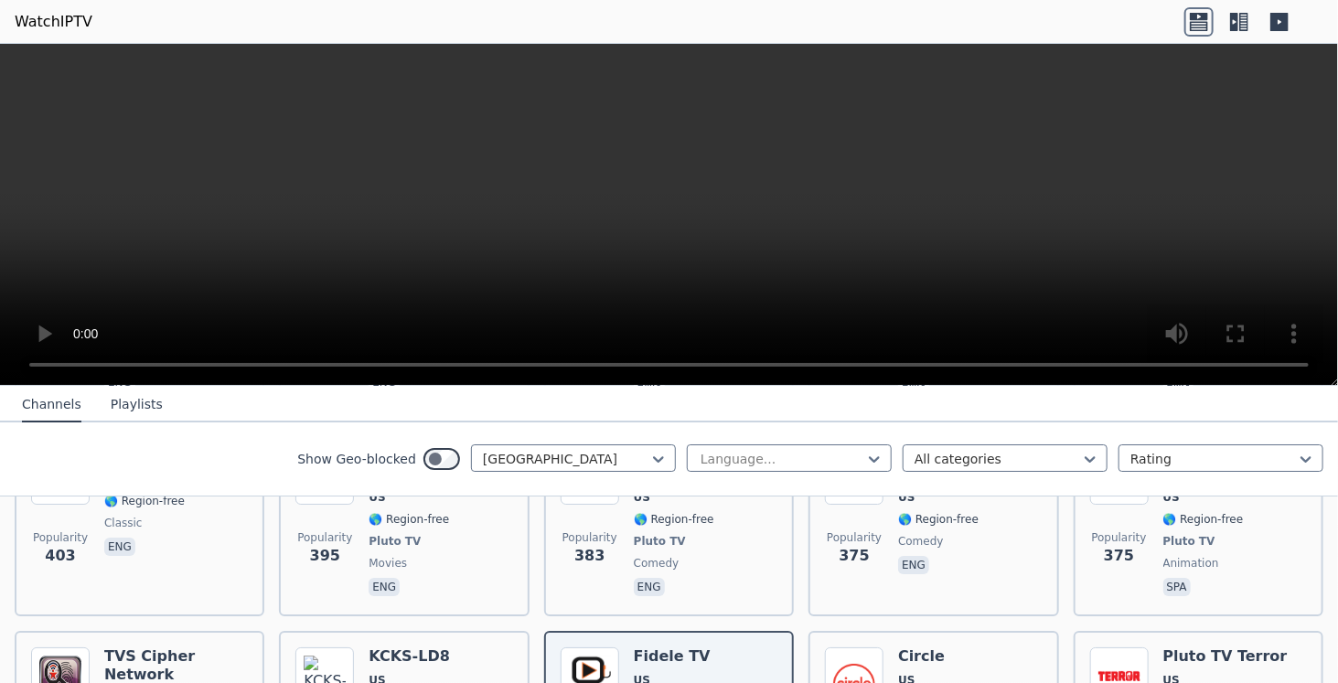
click at [76, 96] on video at bounding box center [669, 215] width 1338 height 342
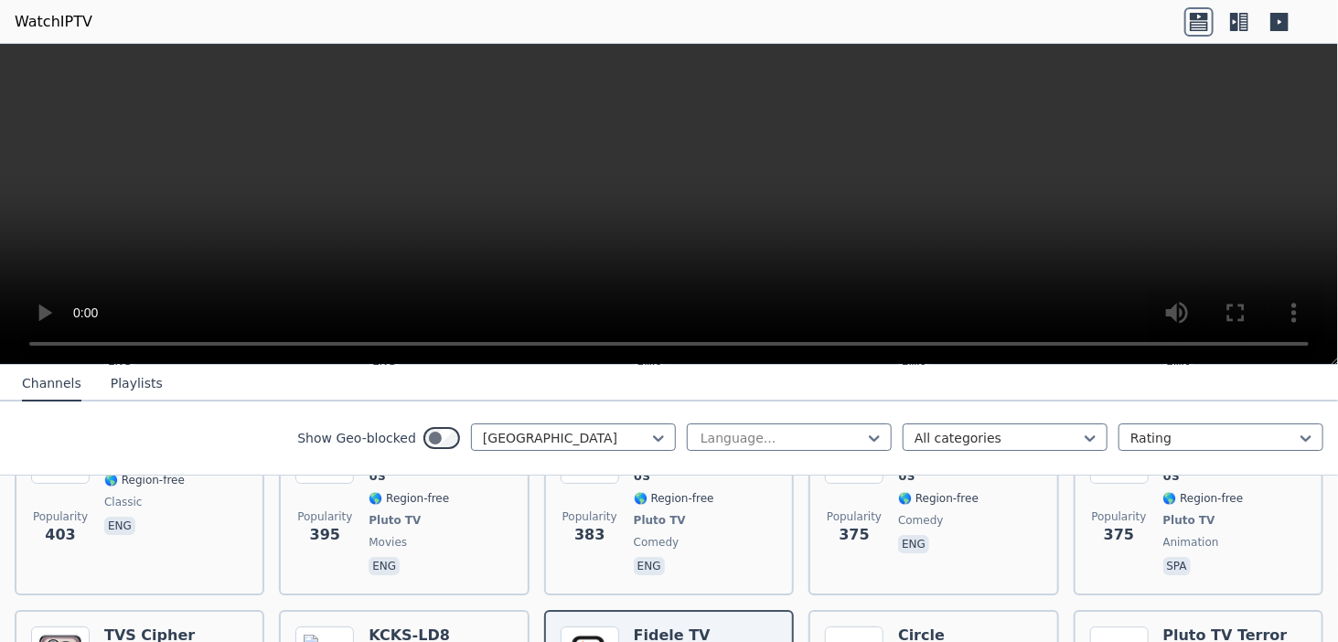
click at [686, 159] on video at bounding box center [669, 204] width 1338 height 321
